Goal: Information Seeking & Learning: Check status

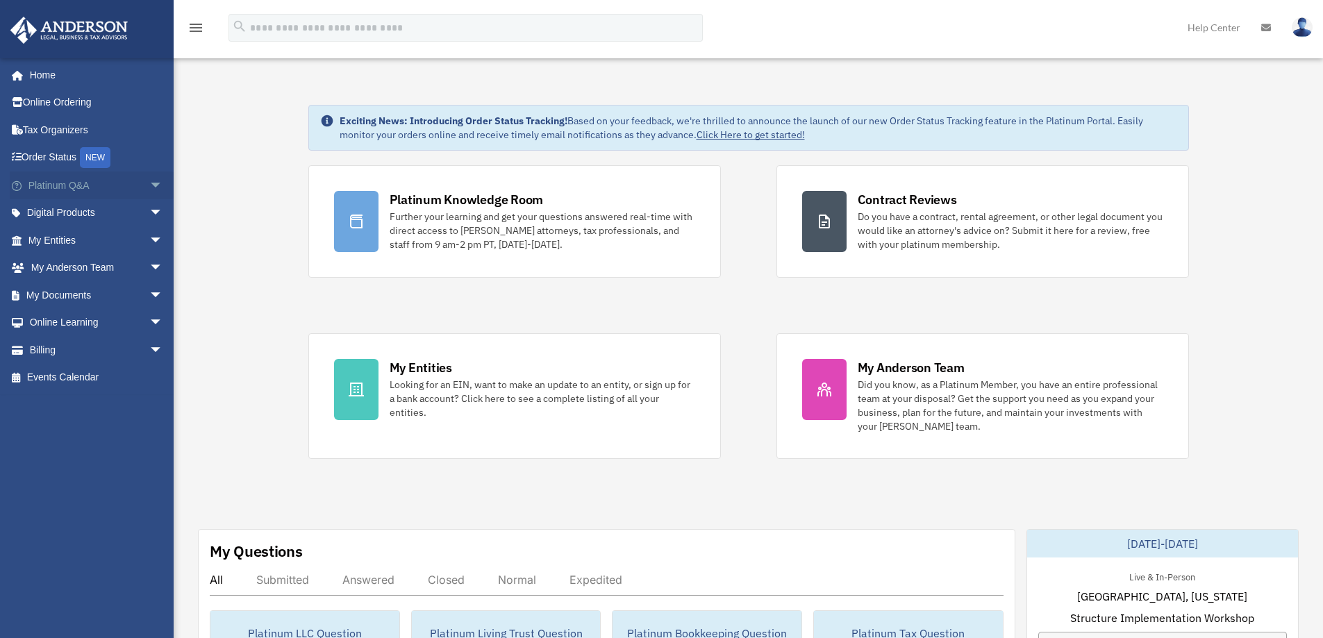
click at [149, 185] on span "arrow_drop_down" at bounding box center [163, 186] width 28 height 28
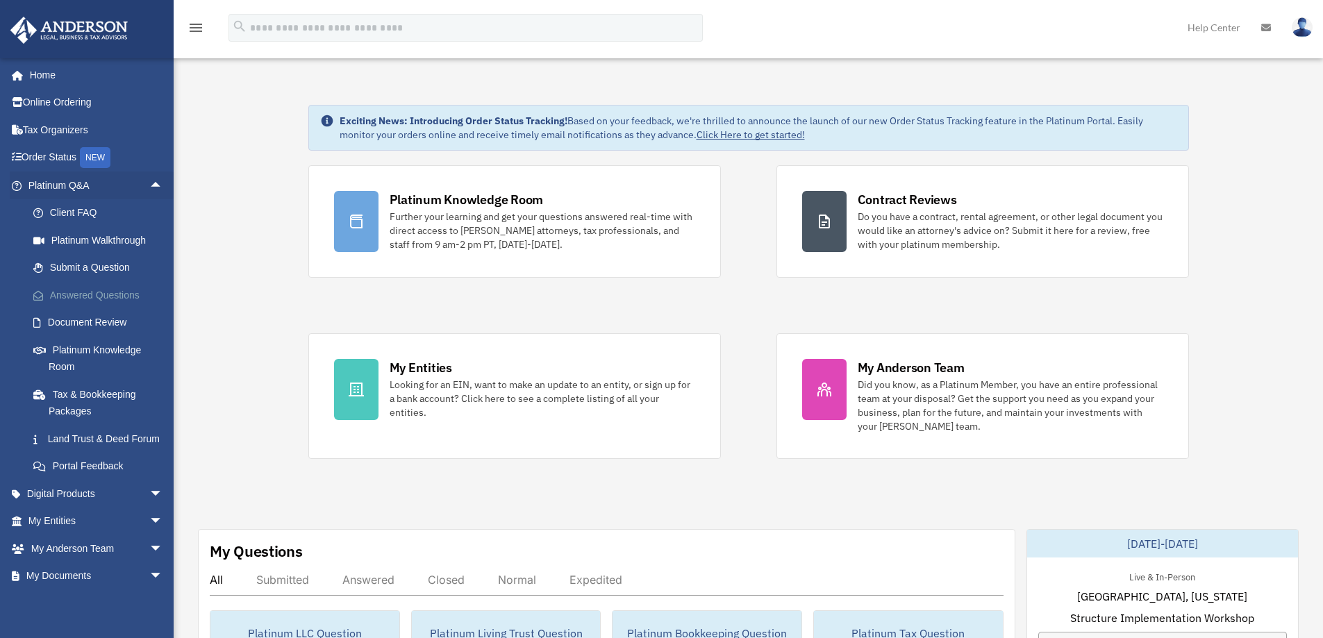
click at [106, 297] on link "Answered Questions" at bounding box center [101, 295] width 165 height 28
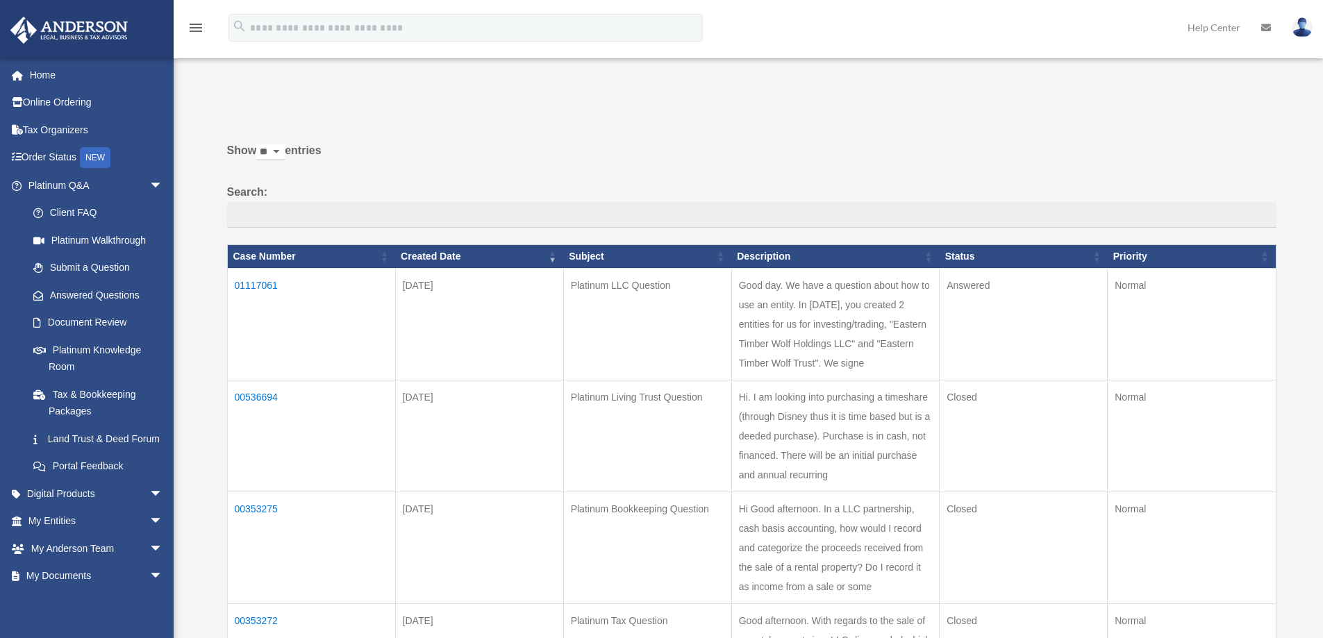
click at [269, 284] on td "01117061" at bounding box center [311, 324] width 168 height 112
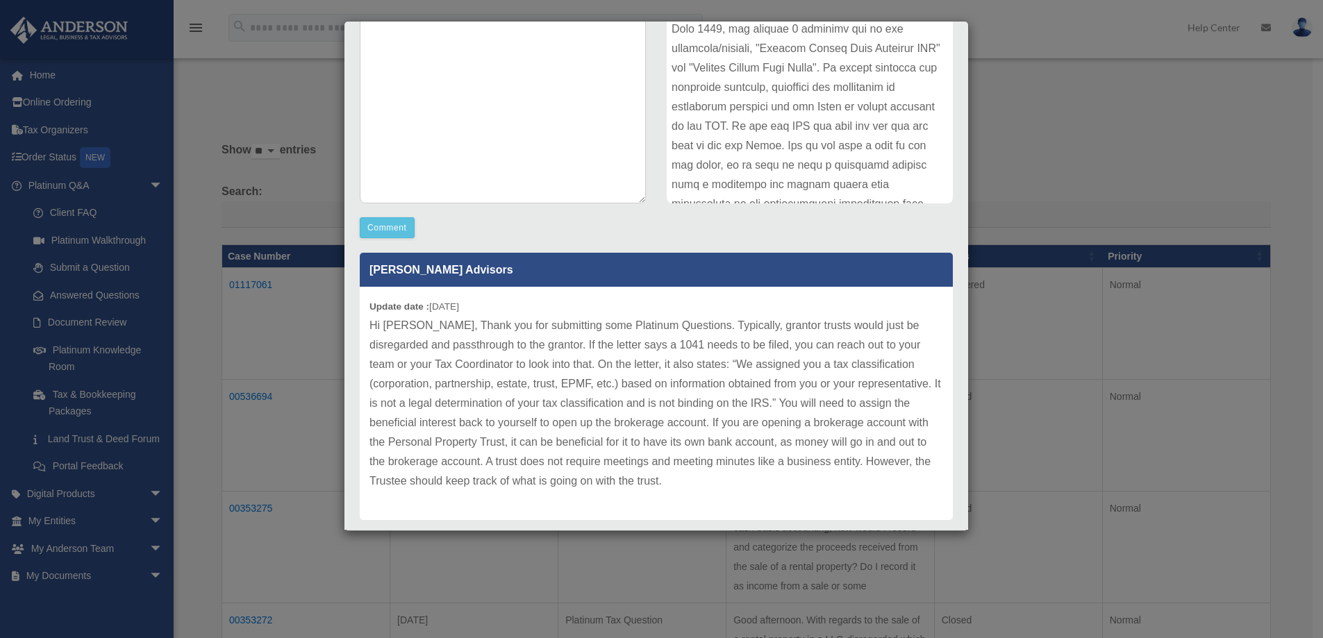
scroll to position [258, 0]
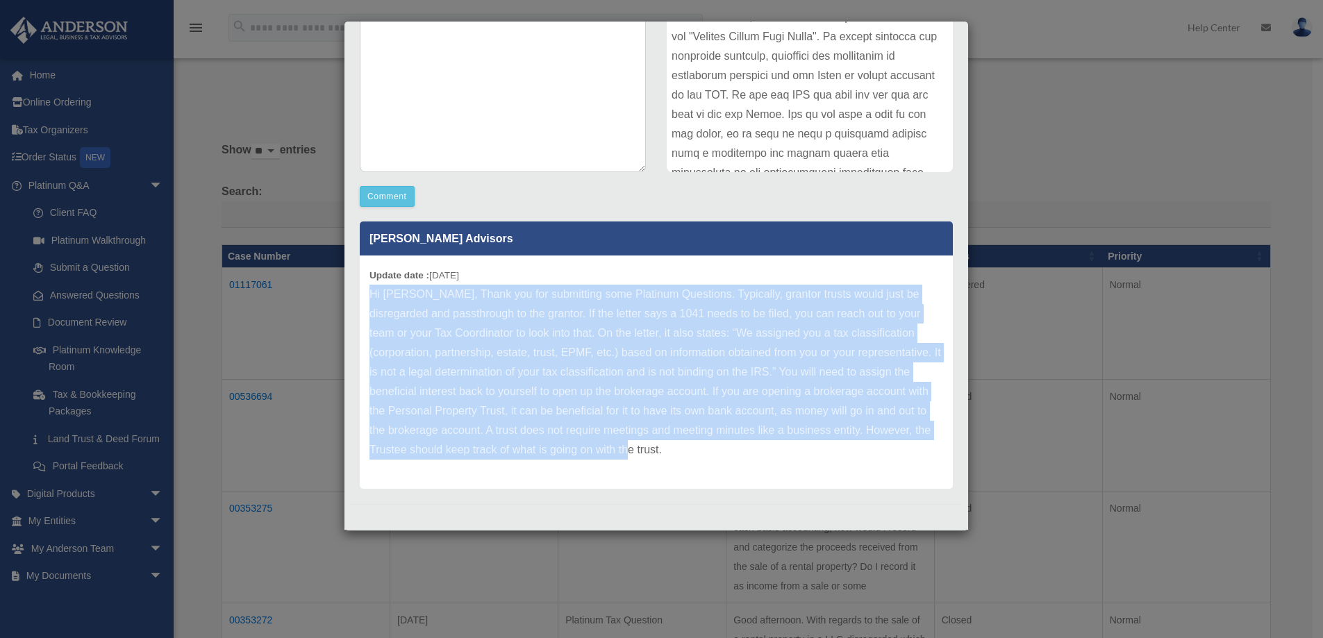
drag, startPoint x: 671, startPoint y: 447, endPoint x: 372, endPoint y: 299, distance: 333.6
click at [372, 299] on p "Hi [PERSON_NAME], Thank you for submitting some Platinum Questions. Typically, …" at bounding box center [657, 372] width 574 height 175
copy p "Hi [PERSON_NAME], Thank you for submitting some Platinum Questions. Typically, …"
click at [486, 348] on p "Hi [PERSON_NAME], Thank you for submitting some Platinum Questions. Typically, …" at bounding box center [657, 372] width 574 height 175
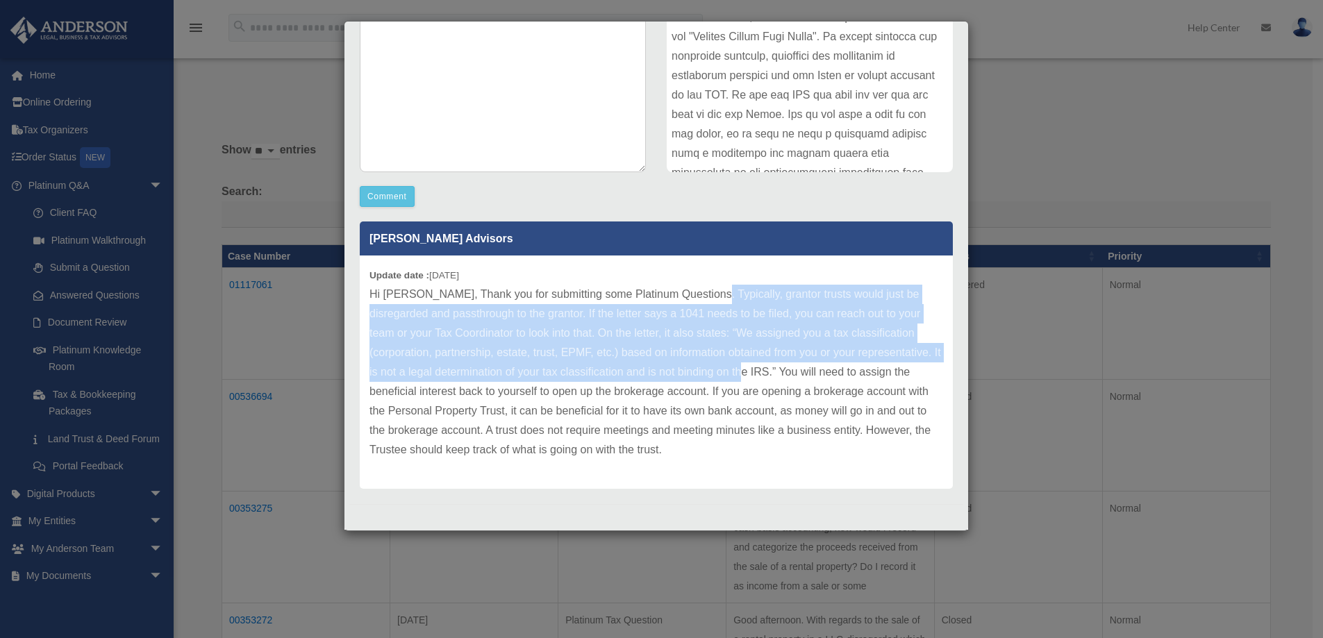
drag, startPoint x: 699, startPoint y: 294, endPoint x: 743, endPoint y: 368, distance: 85.9
click at [743, 368] on p "Hi [PERSON_NAME], Thank you for submitting some Platinum Questions. Typically, …" at bounding box center [657, 372] width 574 height 175
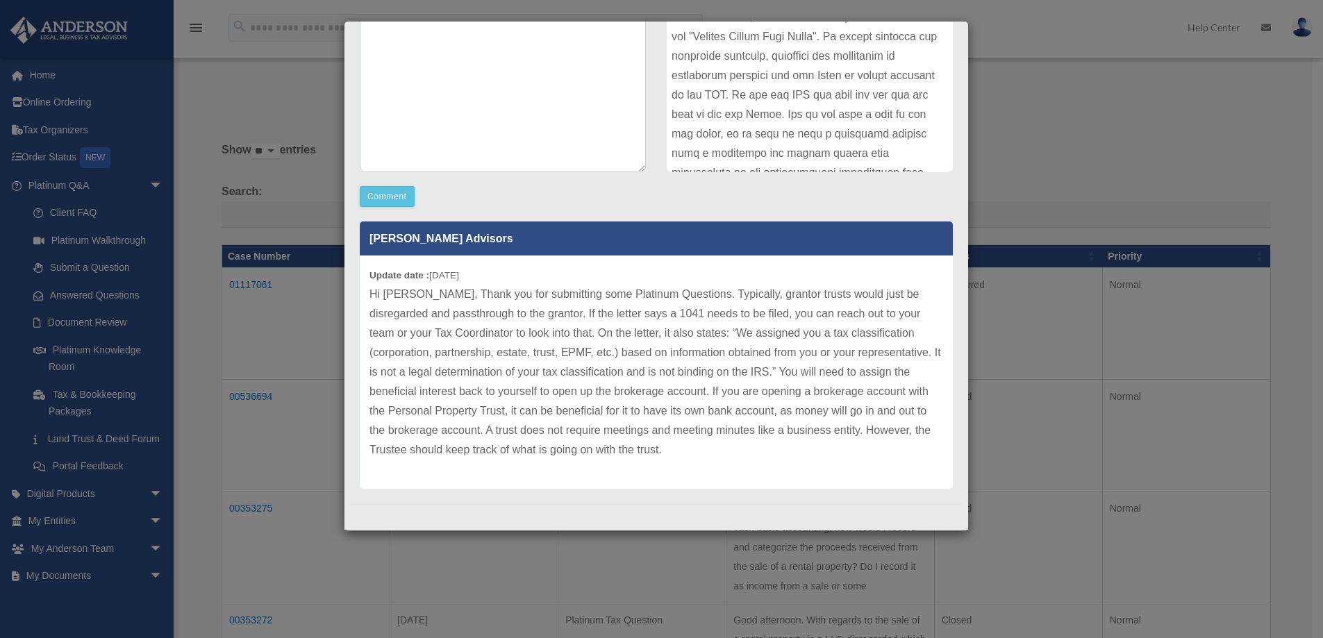
click at [752, 368] on p "Hi [PERSON_NAME], Thank you for submitting some Platinum Questions. Typically, …" at bounding box center [657, 372] width 574 height 175
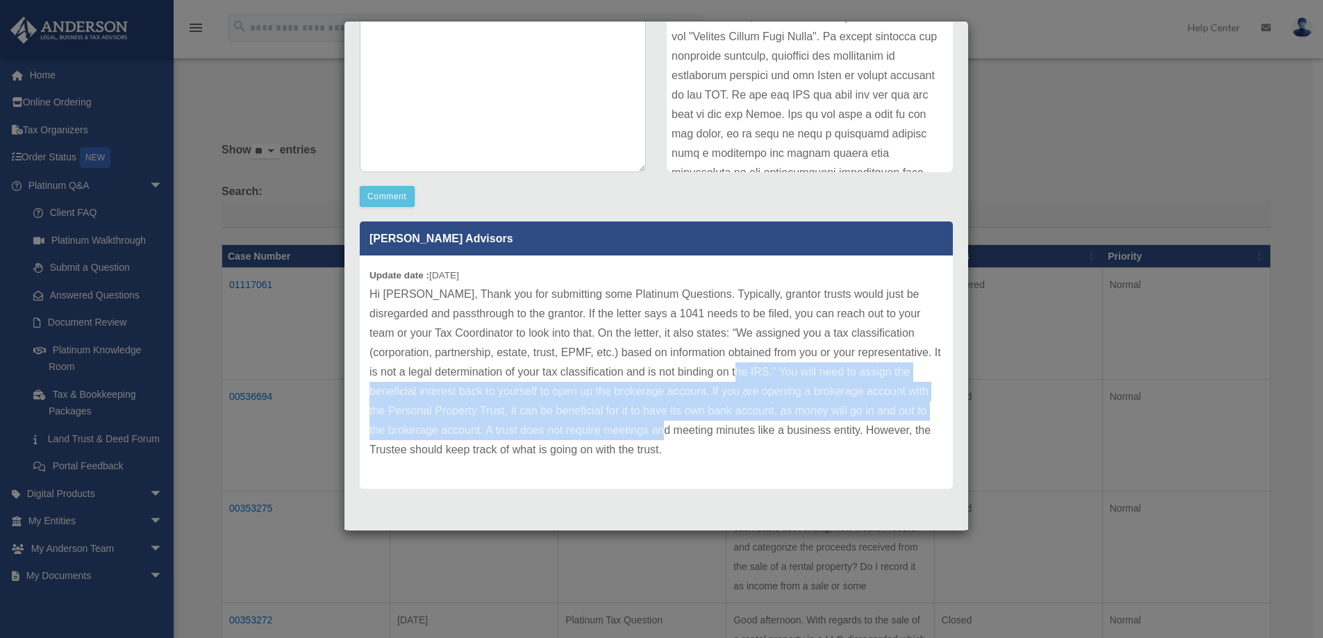
drag, startPoint x: 738, startPoint y: 370, endPoint x: 688, endPoint y: 425, distance: 74.2
click at [688, 425] on p "Hi [PERSON_NAME], Thank you for submitting some Platinum Questions. Typically, …" at bounding box center [657, 372] width 574 height 175
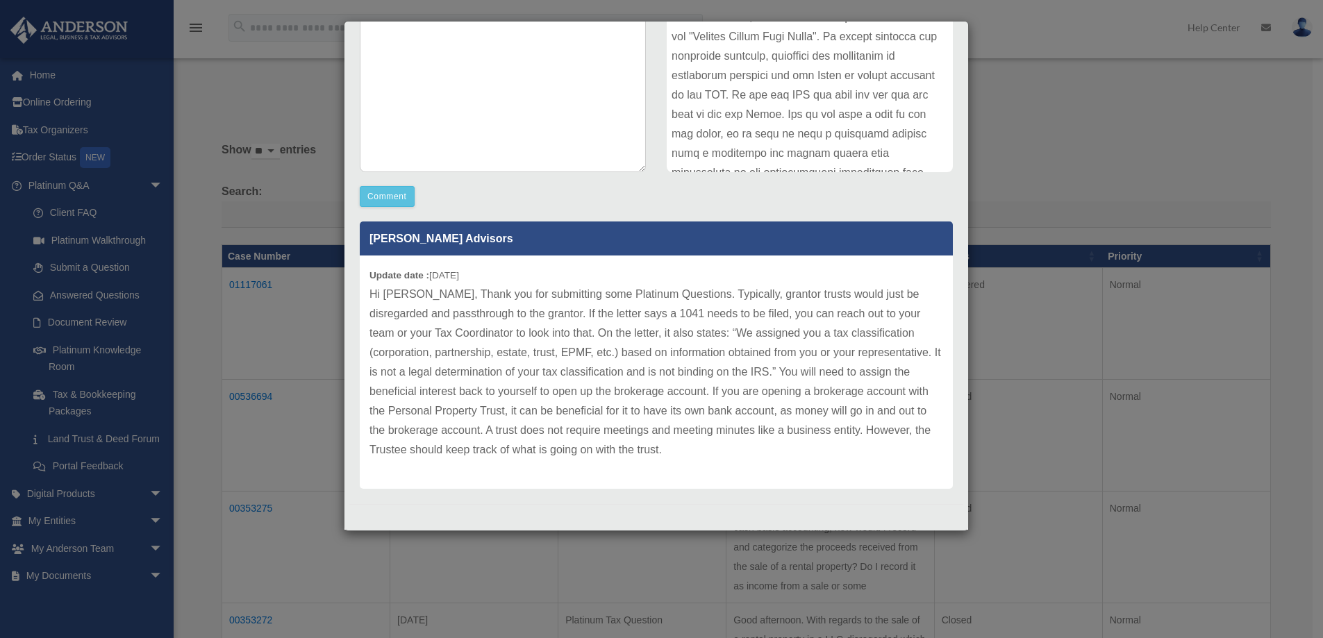
click at [649, 451] on p "Hi [PERSON_NAME], Thank you for submitting some Platinum Questions. Typically, …" at bounding box center [657, 372] width 574 height 175
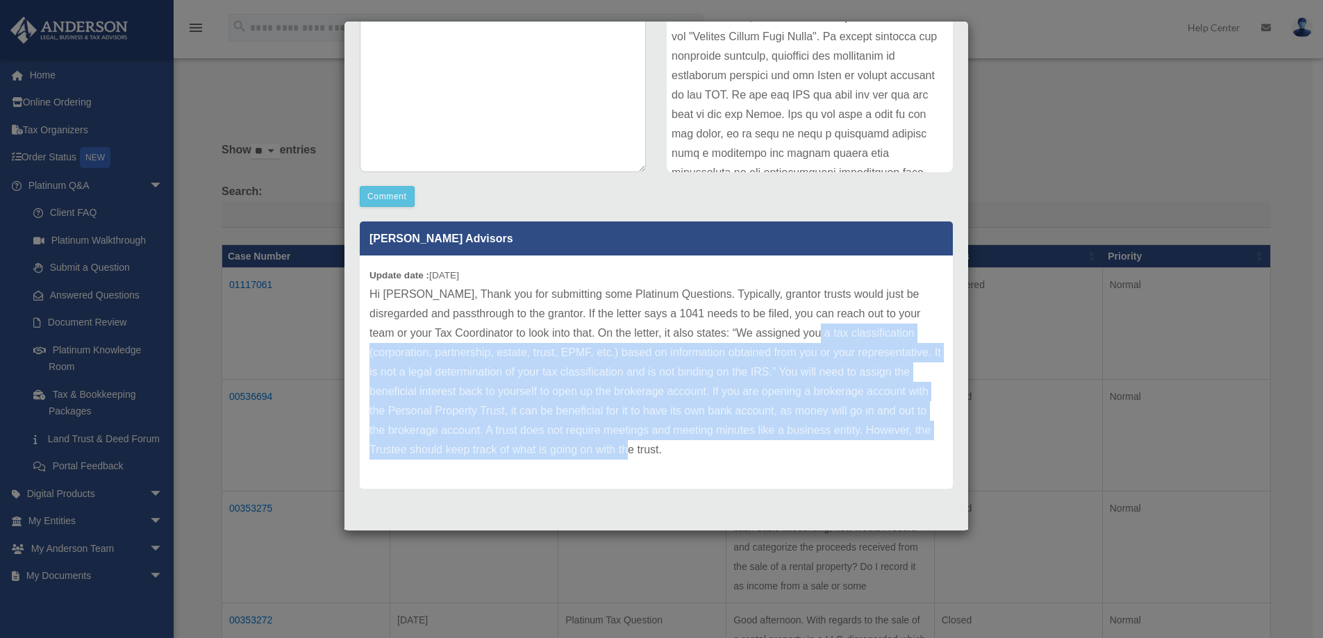
drag, startPoint x: 663, startPoint y: 448, endPoint x: 793, endPoint y: 340, distance: 168.6
click at [793, 340] on p "Hi [PERSON_NAME], Thank you for submitting some Platinum Questions. Typically, …" at bounding box center [657, 372] width 574 height 175
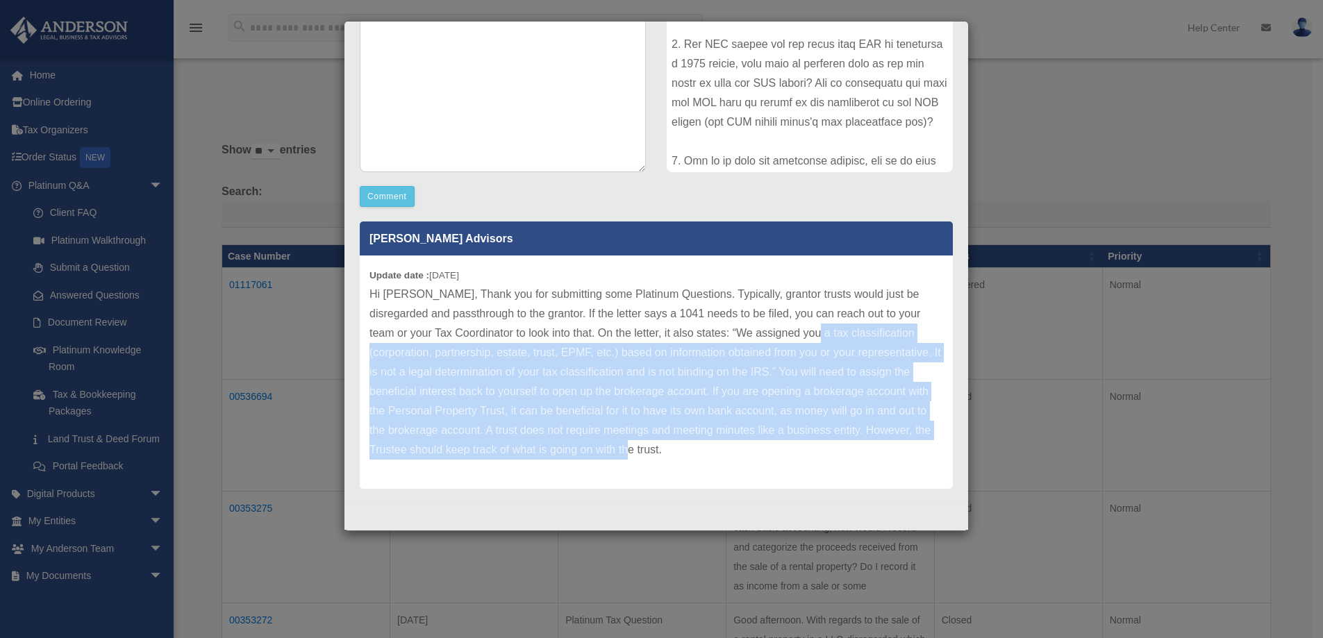
scroll to position [184, 0]
click at [743, 349] on p "Hi [PERSON_NAME], Thank you for submitting some Platinum Questions. Typically, …" at bounding box center [657, 372] width 574 height 175
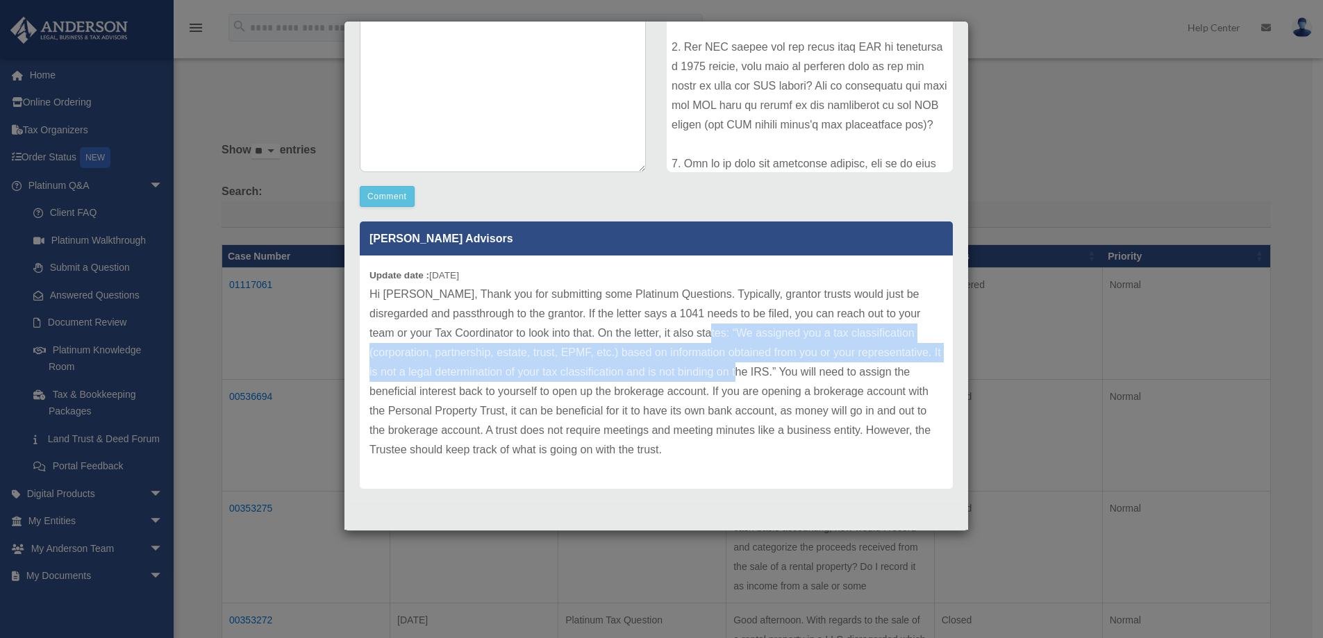
drag, startPoint x: 670, startPoint y: 332, endPoint x: 736, endPoint y: 370, distance: 75.6
click at [736, 370] on p "Hi [PERSON_NAME], Thank you for submitting some Platinum Questions. Typically, …" at bounding box center [657, 372] width 574 height 175
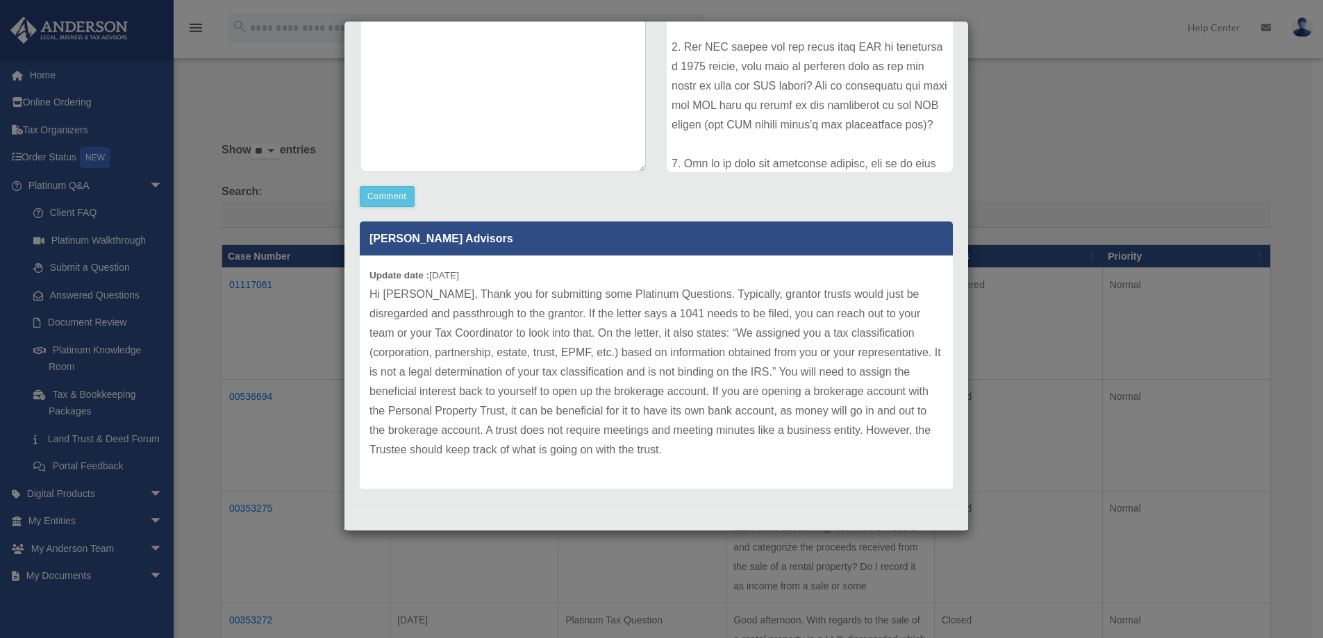
click at [750, 380] on p "Hi [PERSON_NAME], Thank you for submitting some Platinum Questions. Typically, …" at bounding box center [657, 372] width 574 height 175
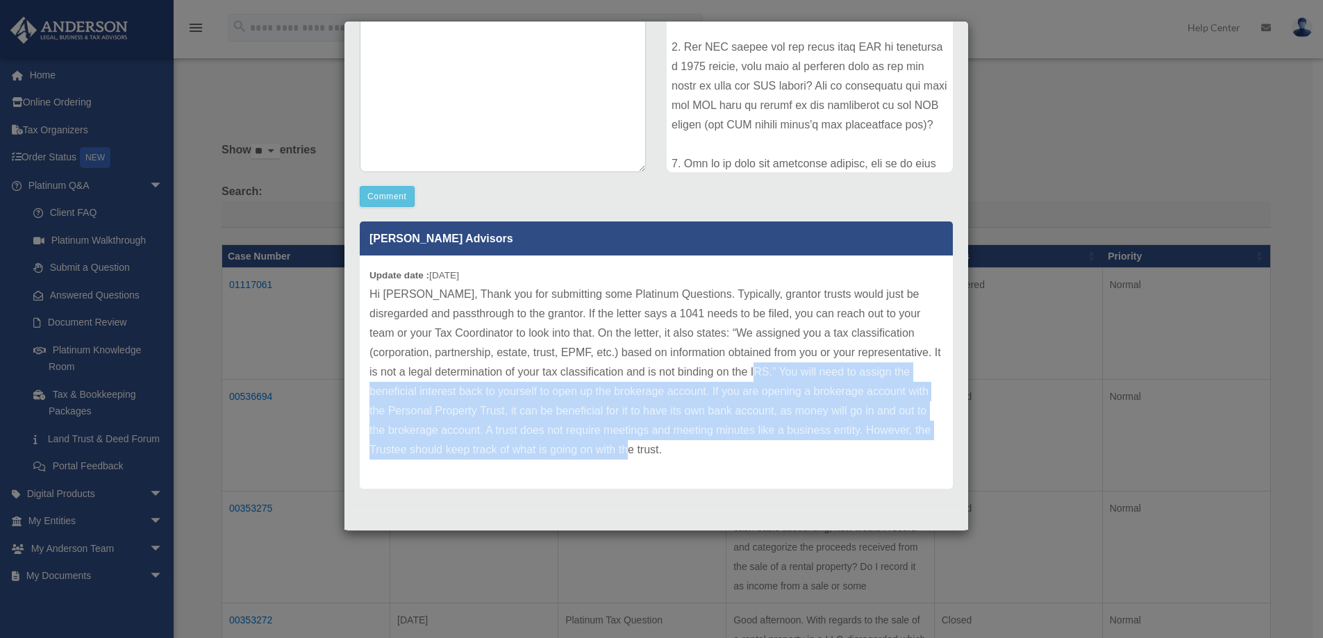
drag, startPoint x: 740, startPoint y: 370, endPoint x: 763, endPoint y: 445, distance: 78.4
click at [763, 445] on p "Hi [PERSON_NAME], Thank you for submitting some Platinum Questions. Typically, …" at bounding box center [657, 372] width 574 height 175
click at [783, 450] on p "Hi [PERSON_NAME], Thank you for submitting some Platinum Questions. Typically, …" at bounding box center [657, 372] width 574 height 175
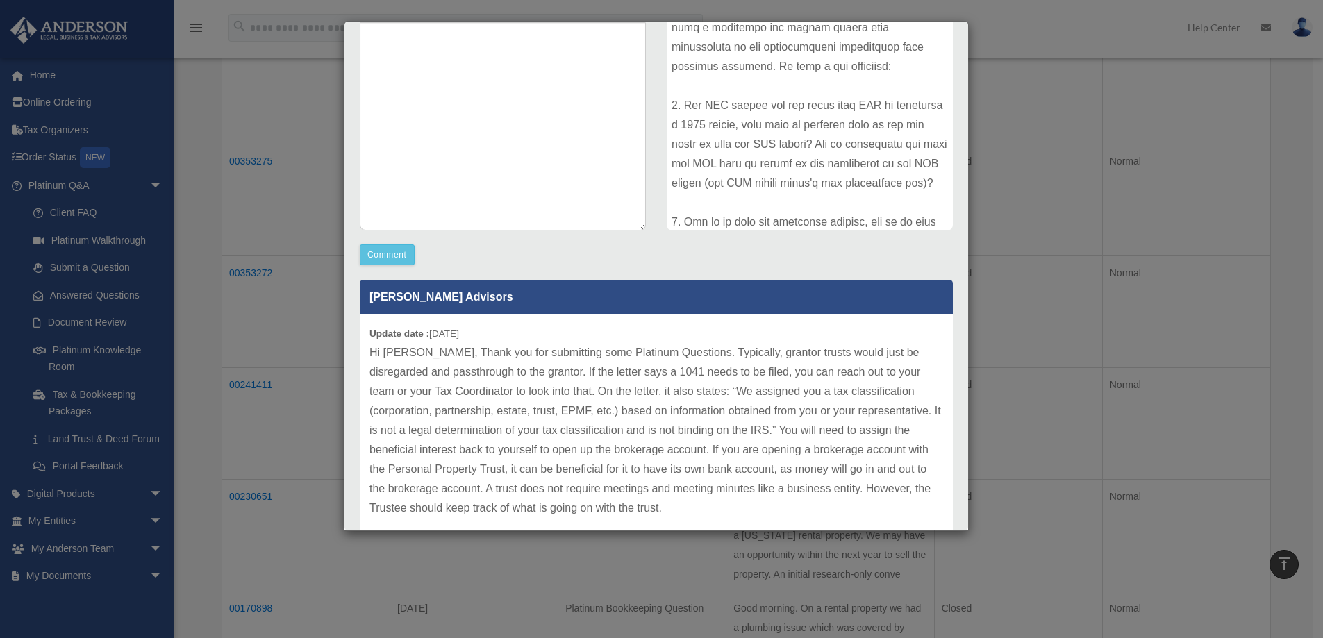
scroll to position [208, 0]
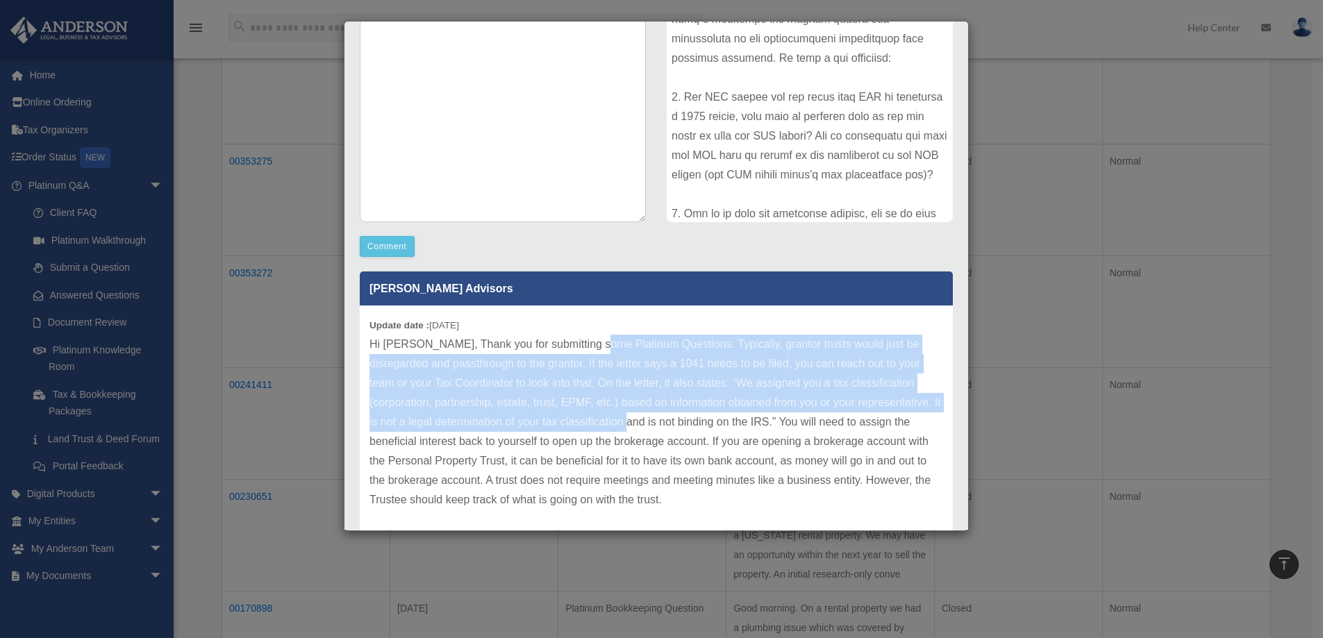
drag, startPoint x: 592, startPoint y: 348, endPoint x: 627, endPoint y: 419, distance: 78.9
click at [627, 419] on p "Hi [PERSON_NAME], Thank you for submitting some Platinum Questions. Typically, …" at bounding box center [657, 422] width 574 height 175
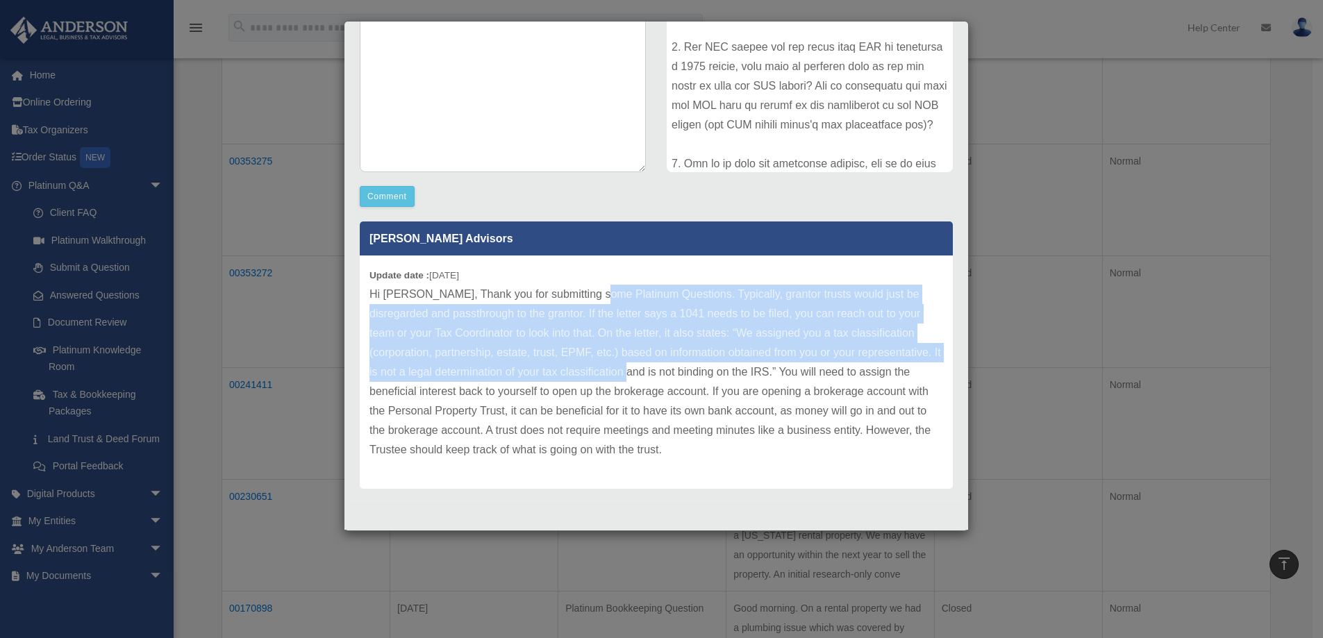
scroll to position [417, 0]
click at [395, 194] on button "Comment" at bounding box center [387, 196] width 55 height 21
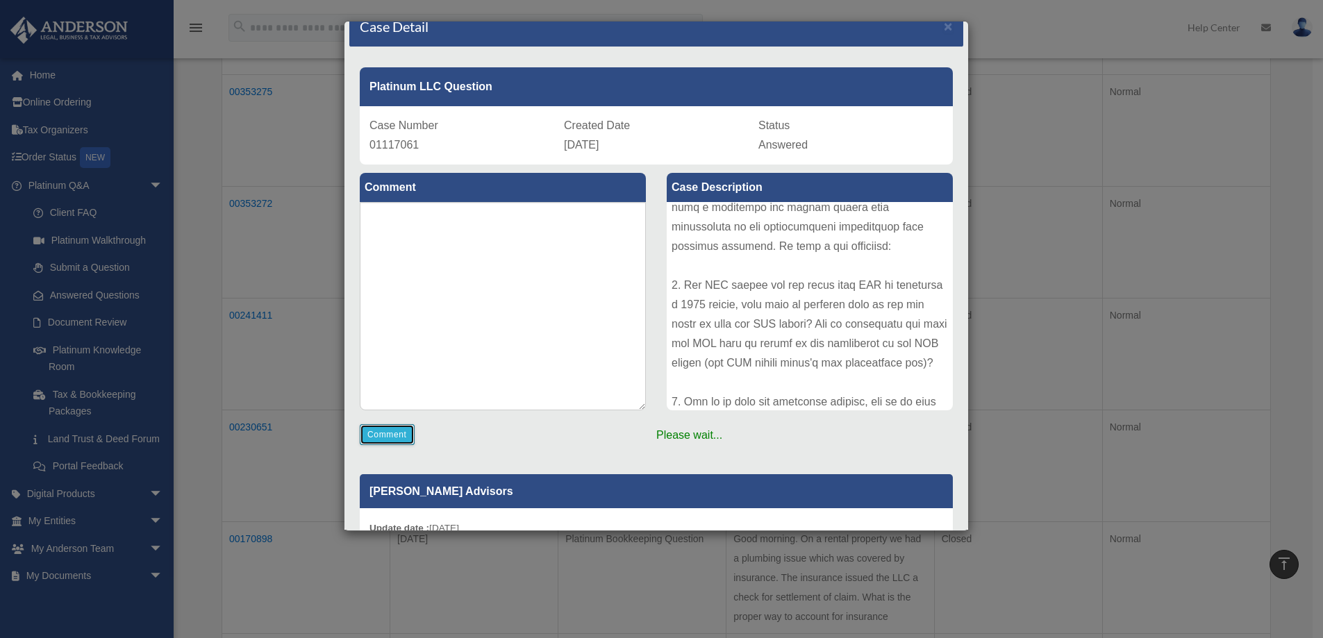
scroll to position [0, 0]
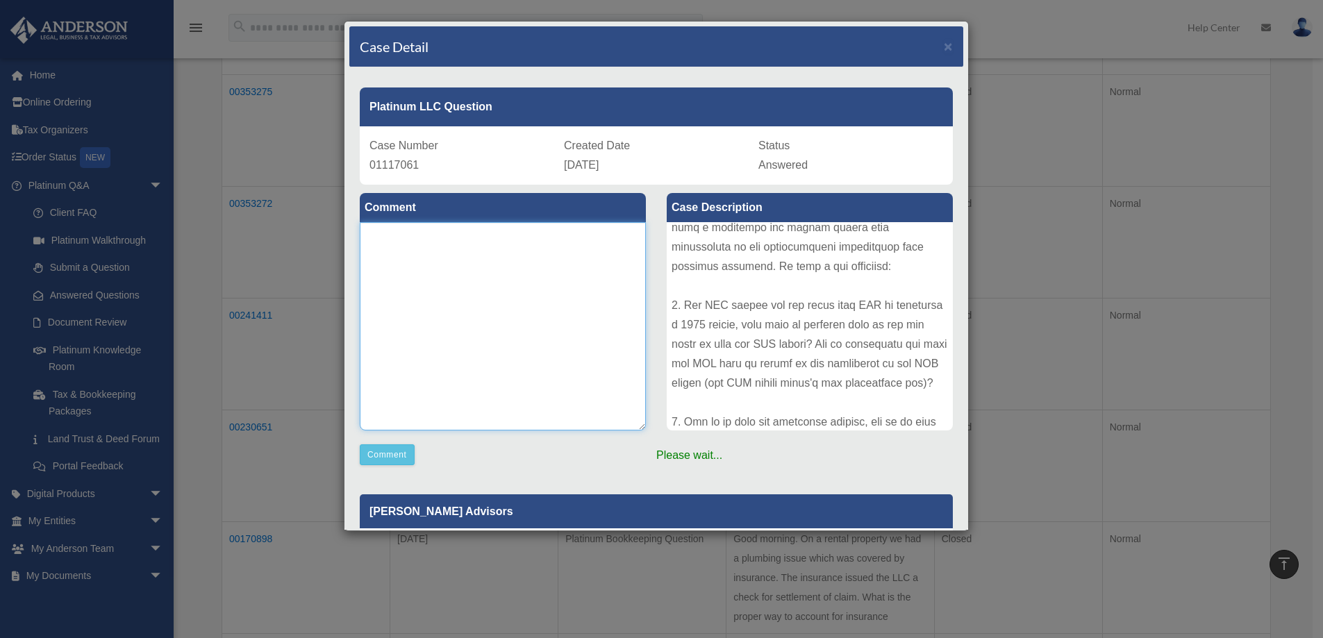
click at [542, 320] on textarea at bounding box center [503, 326] width 286 height 208
type textarea "********"
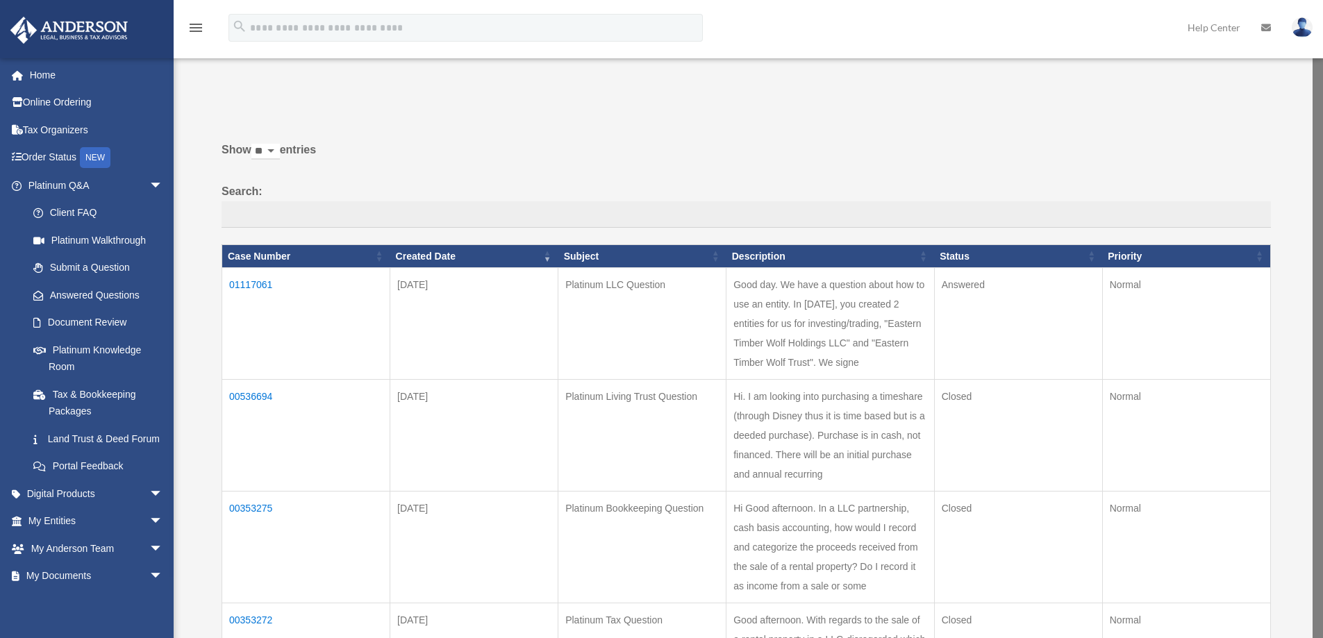
click at [255, 281] on td "01117061" at bounding box center [306, 324] width 168 height 112
click at [267, 281] on td "01117061" at bounding box center [311, 324] width 168 height 112
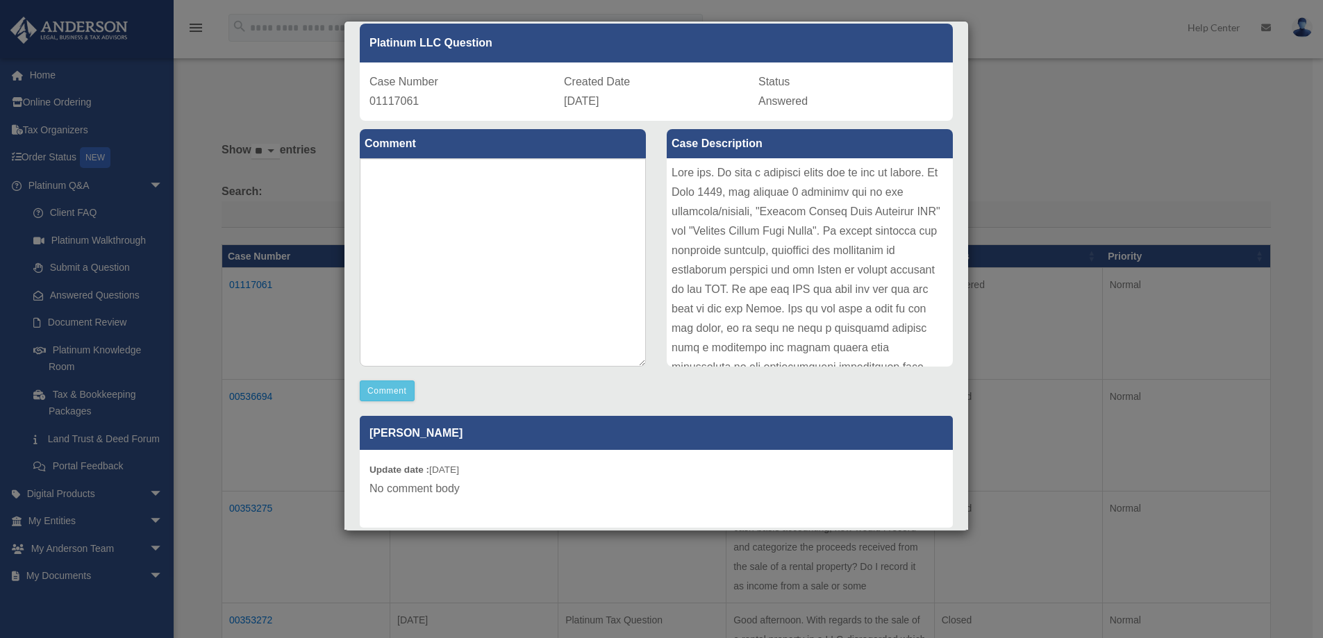
scroll to position [259, 0]
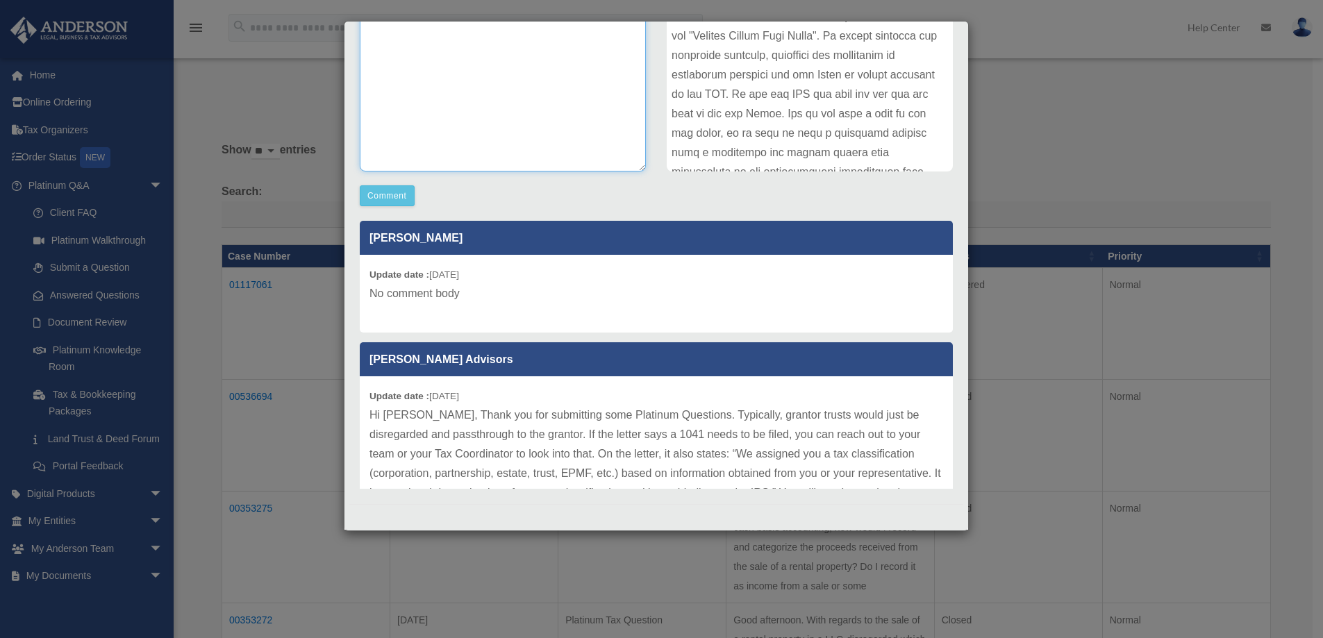
click at [458, 99] on textarea at bounding box center [503, 67] width 286 height 208
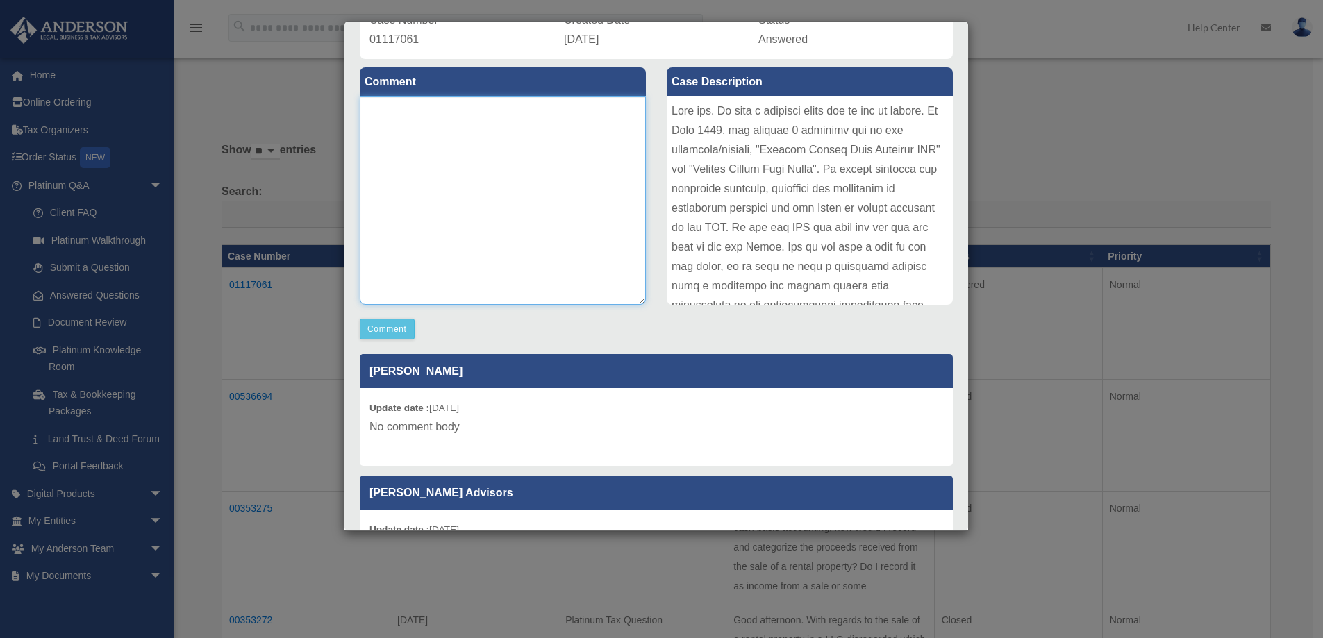
scroll to position [120, 0]
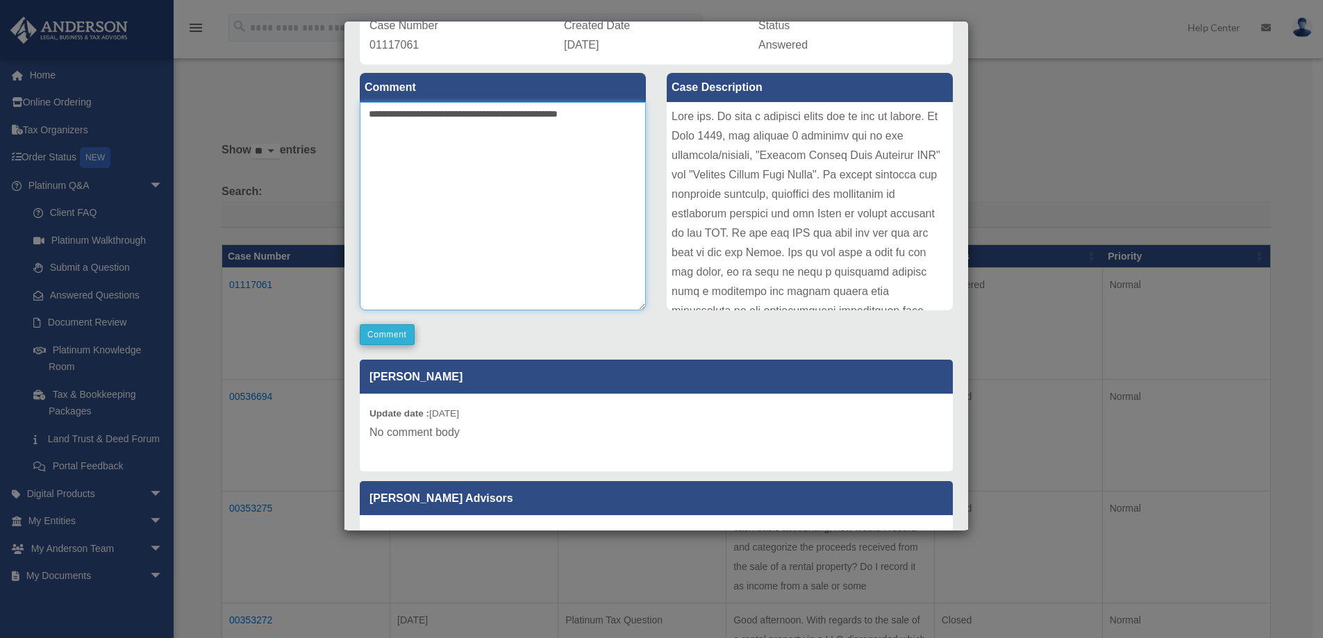
type textarea "**********"
click at [392, 335] on button "Comment" at bounding box center [387, 334] width 55 height 21
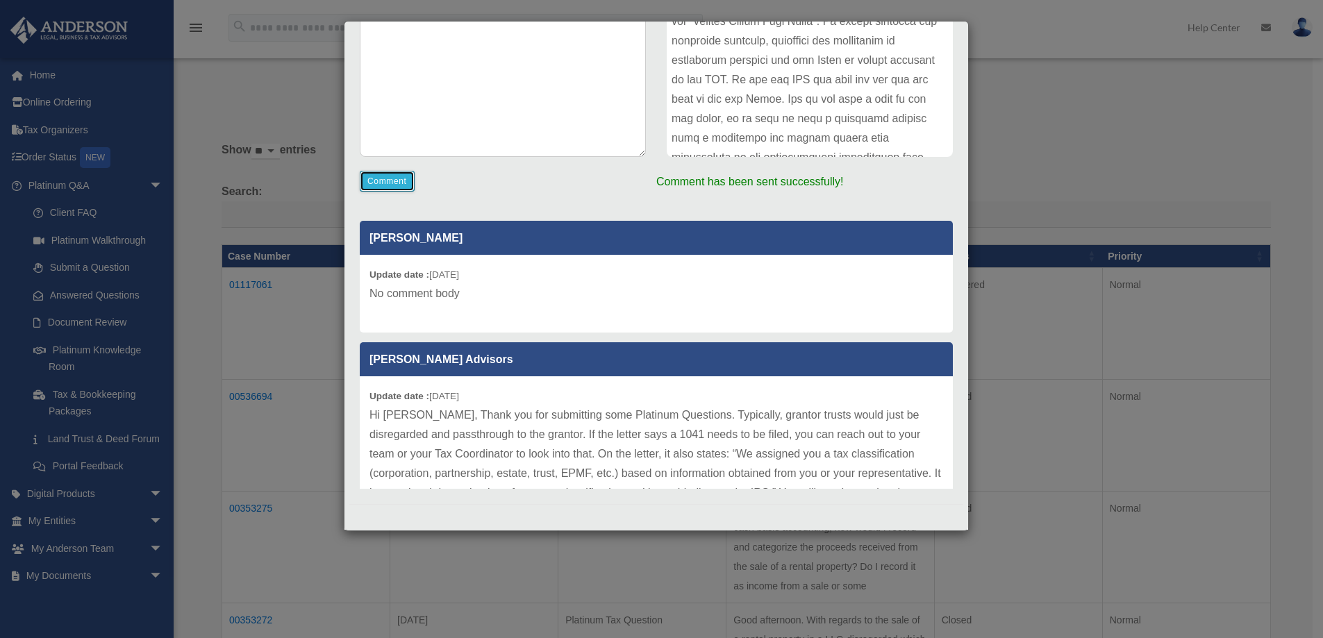
scroll to position [233, 0]
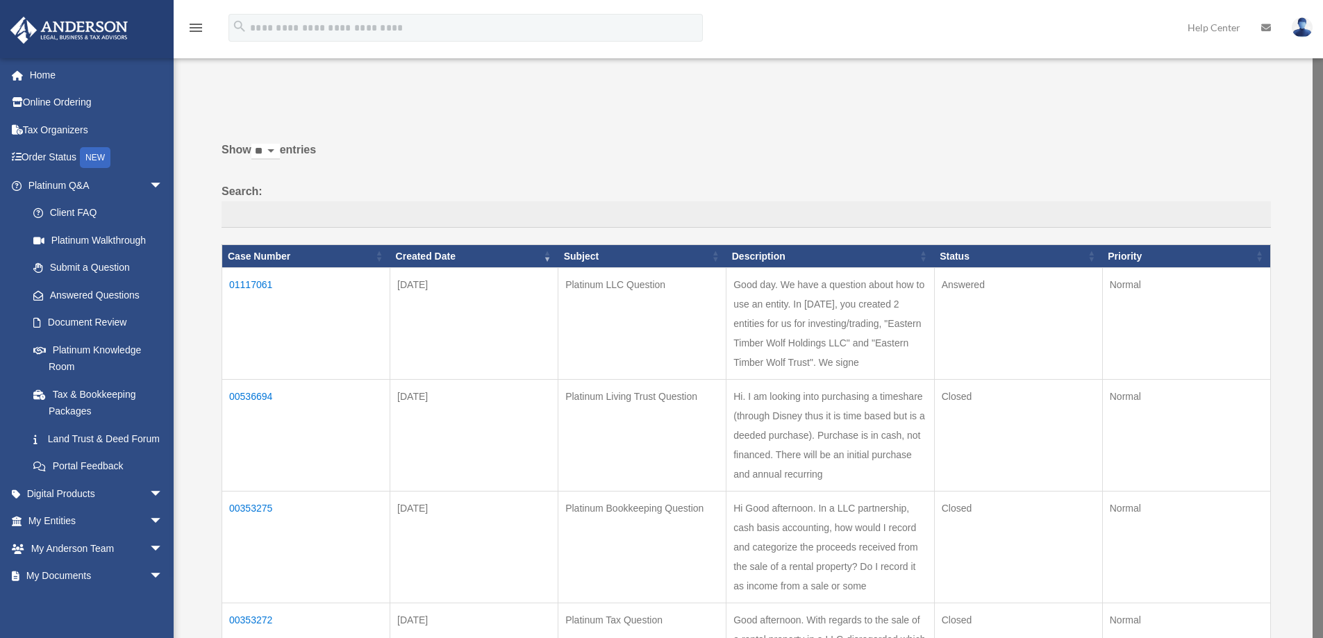
click at [492, 101] on p at bounding box center [741, 102] width 1059 height 19
click at [265, 283] on td "01117061" at bounding box center [306, 324] width 168 height 112
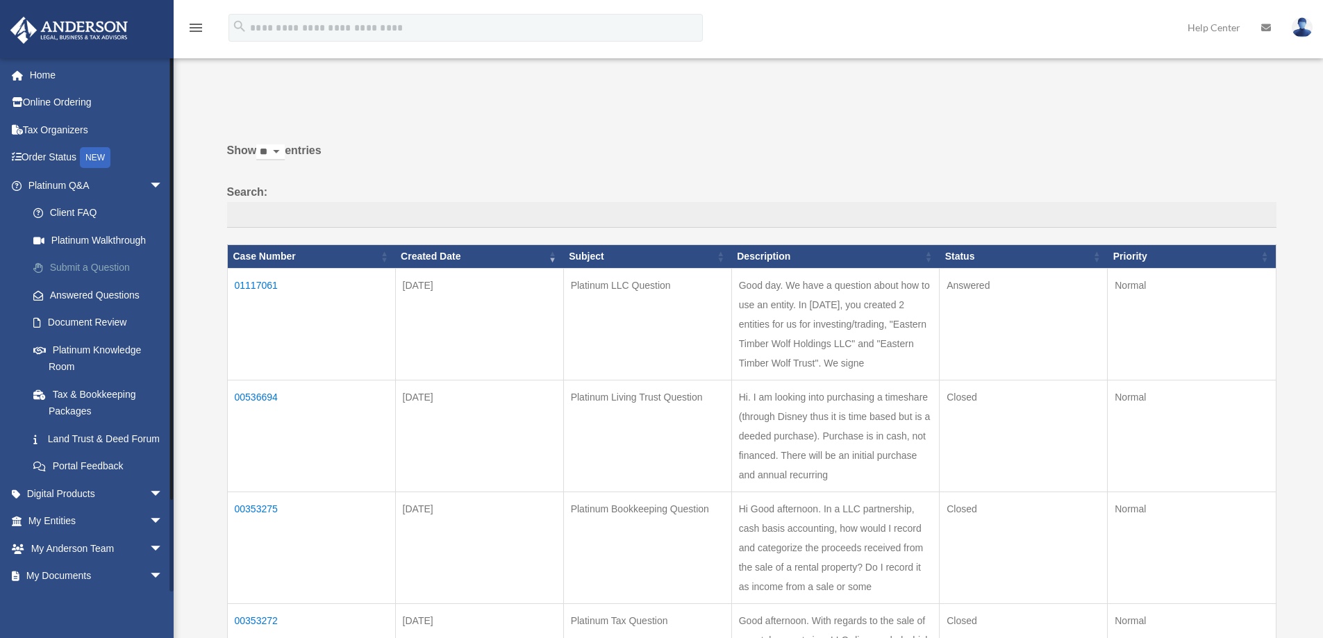
click at [93, 264] on link "Submit a Question" at bounding box center [101, 268] width 165 height 28
click at [261, 284] on td "01117061" at bounding box center [311, 324] width 168 height 112
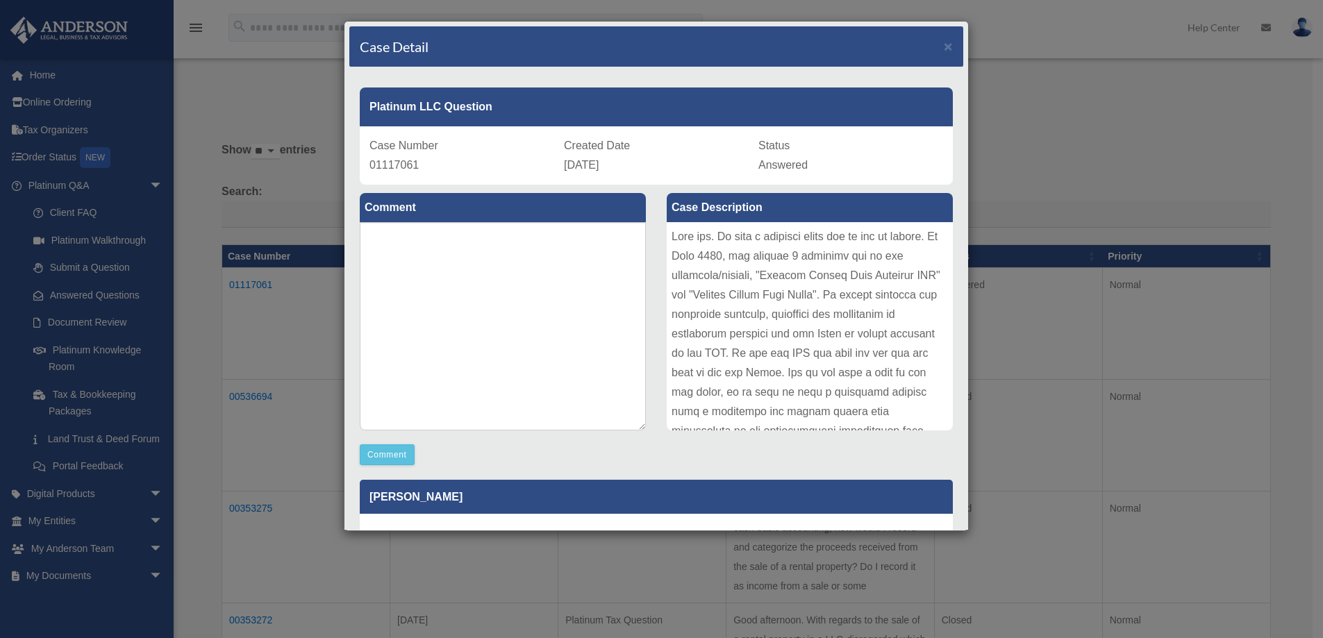
click at [1022, 86] on div "Case Detail × Platinum LLC Question Case Number 01117061 Created Date September…" at bounding box center [661, 319] width 1323 height 638
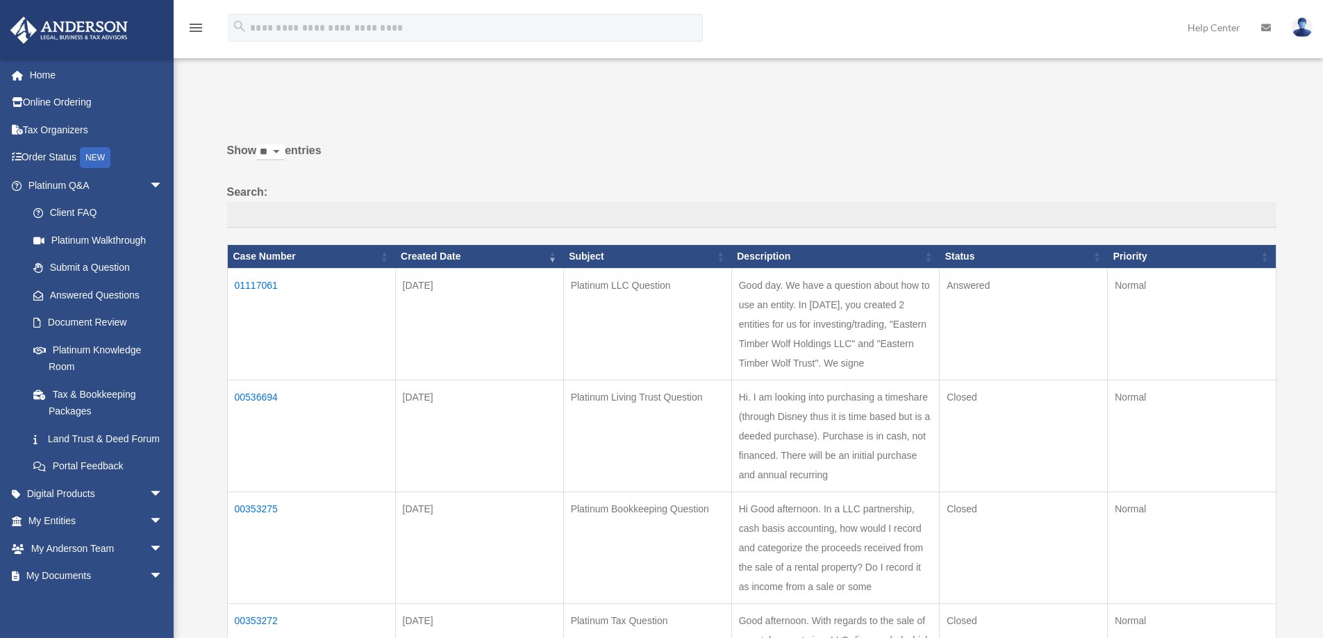
click at [748, 156] on label "Show ** ** ** *** entries" at bounding box center [752, 157] width 1050 height 33
click at [285, 156] on select "** ** ** ***" at bounding box center [270, 152] width 28 height 16
click at [1298, 31] on img at bounding box center [1302, 27] width 21 height 20
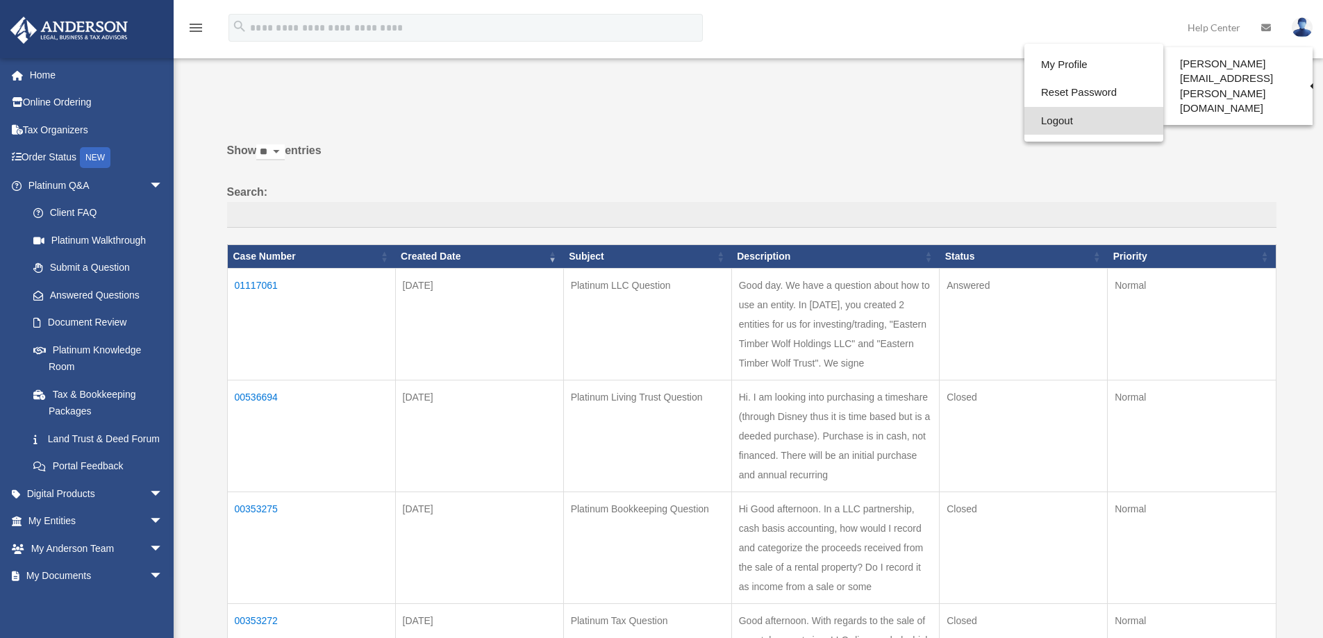
click at [1064, 123] on link "Logout" at bounding box center [1094, 121] width 139 height 28
